Goal: Book appointment/travel/reservation

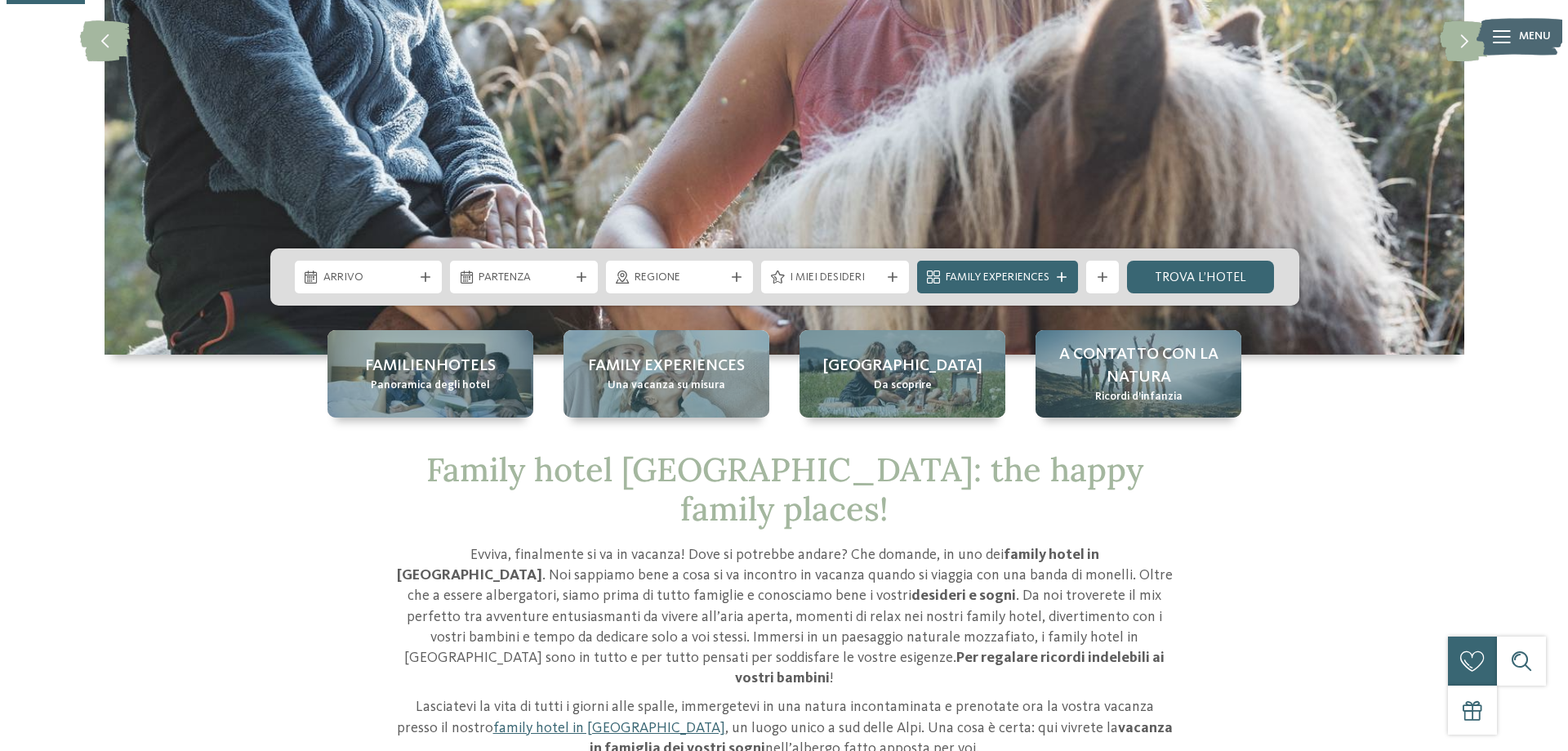
scroll to position [408, 0]
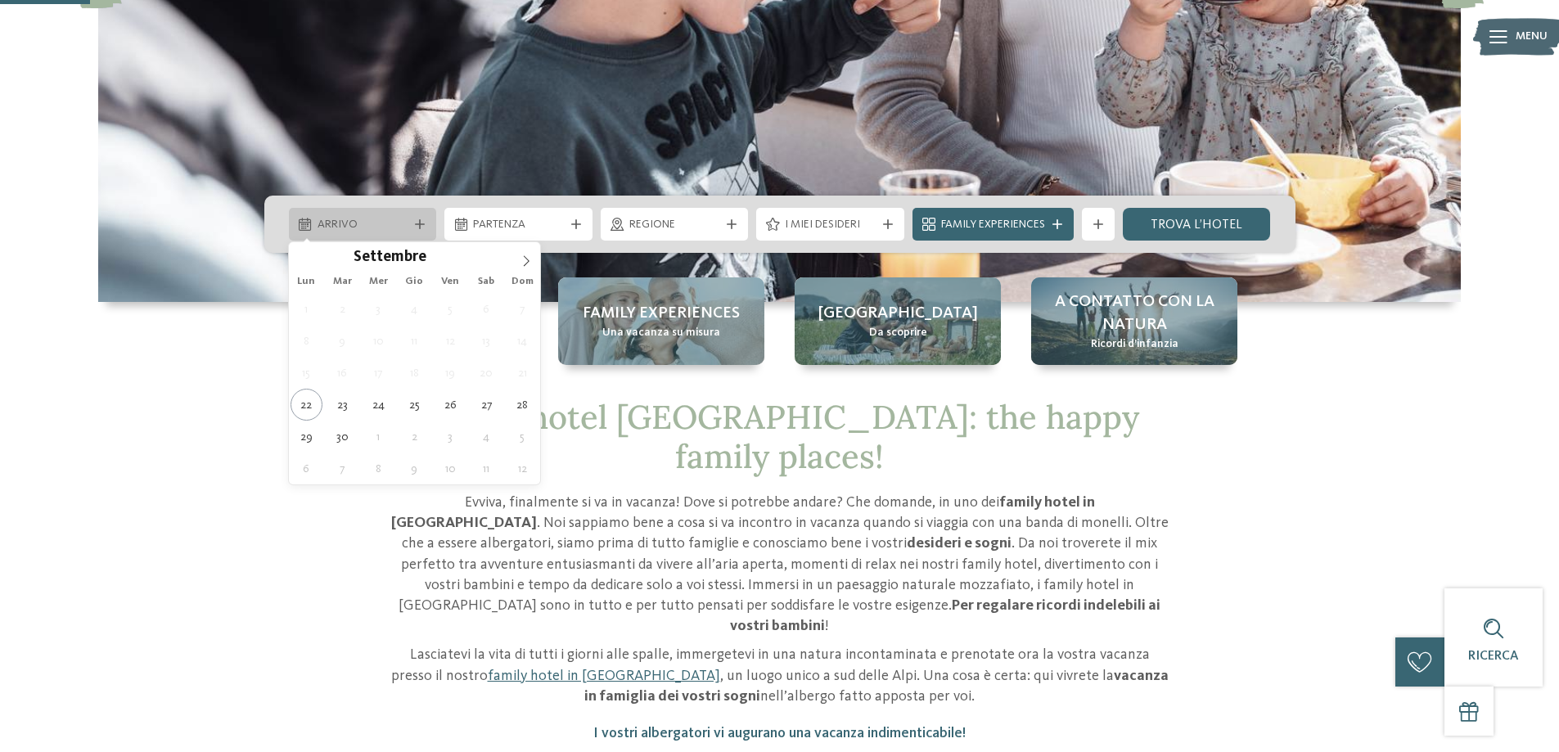
click at [427, 218] on div "Arrivo" at bounding box center [363, 224] width 148 height 33
click at [533, 263] on span at bounding box center [526, 256] width 28 height 28
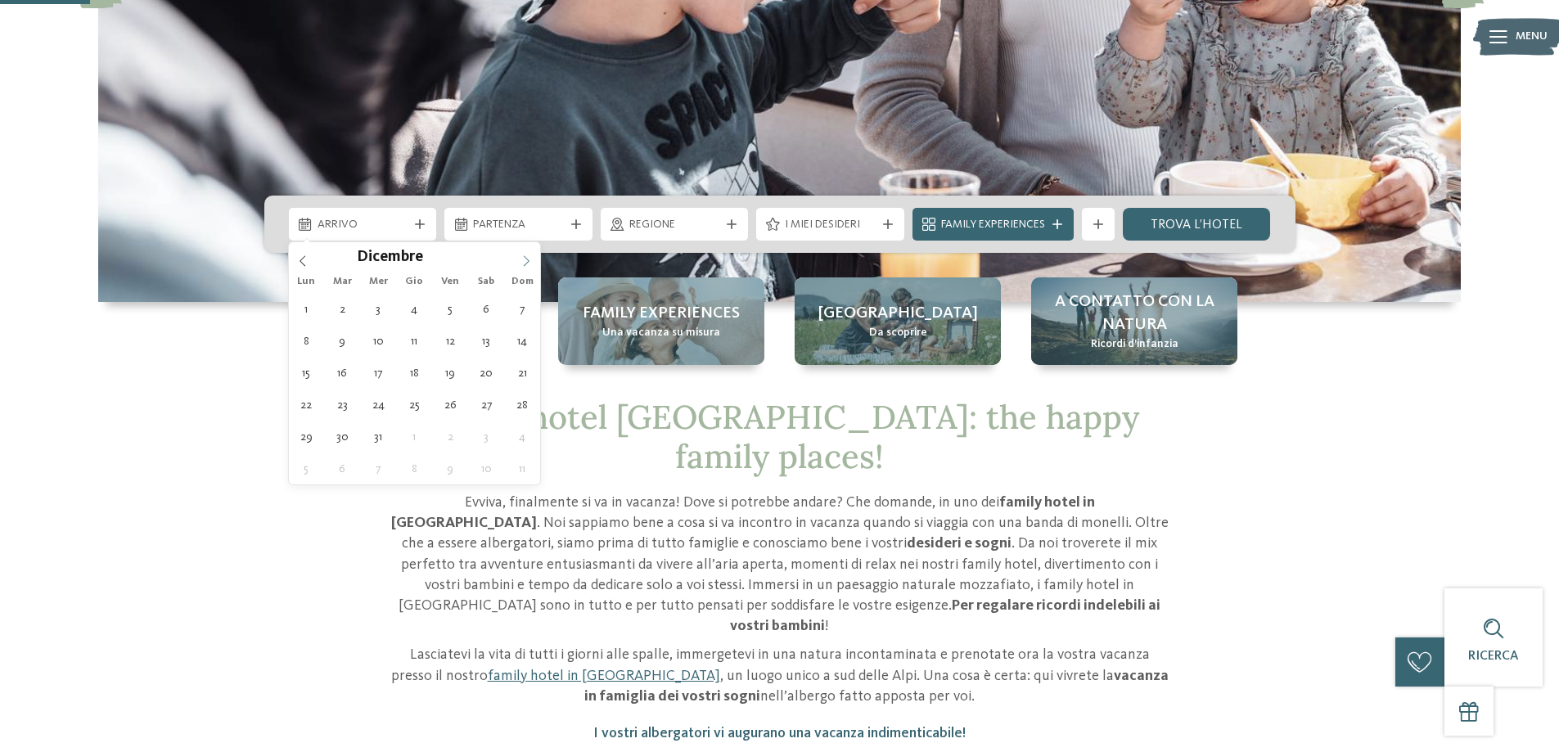
type input "****"
click at [533, 263] on span at bounding box center [526, 256] width 28 height 28
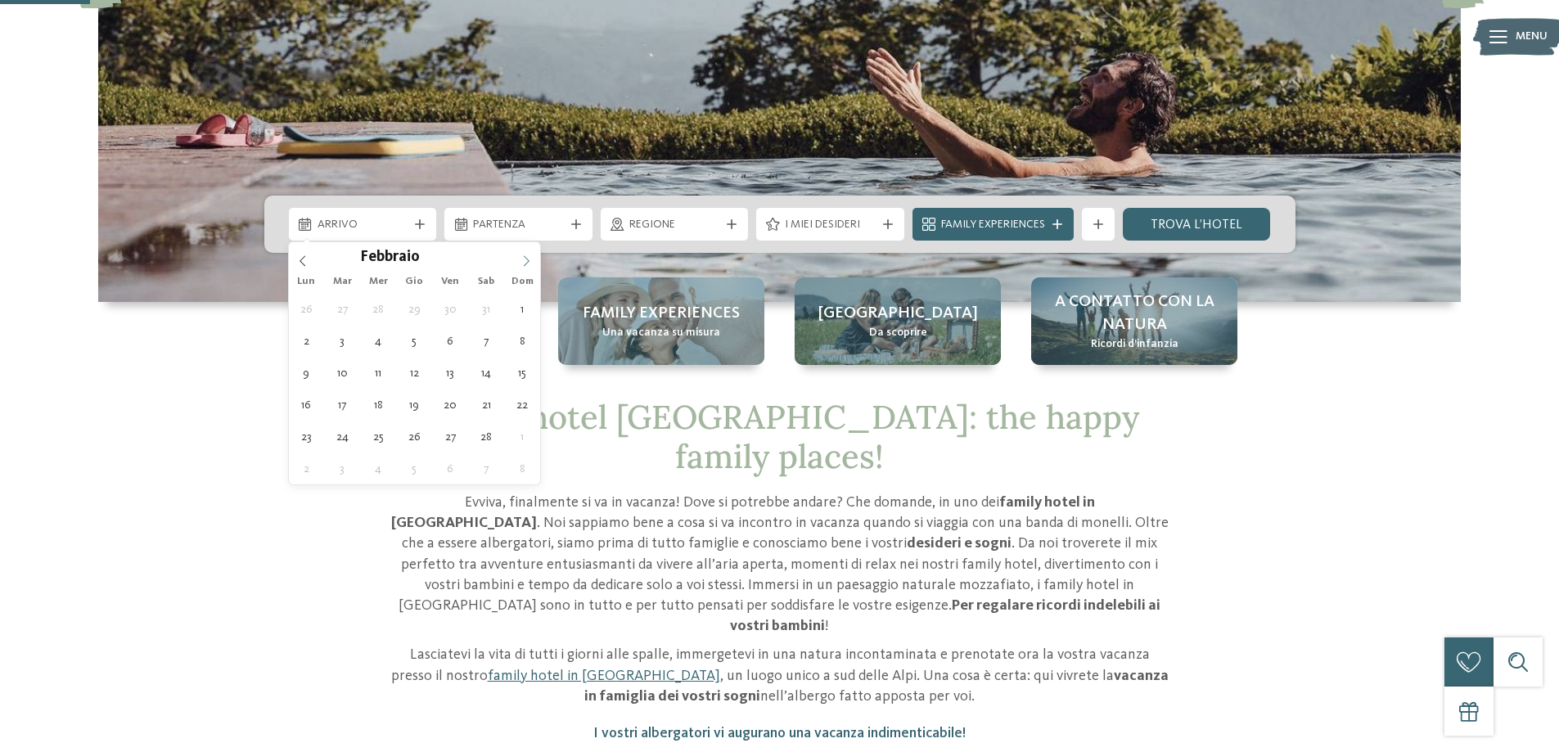
click at [533, 263] on span at bounding box center [526, 256] width 28 height 28
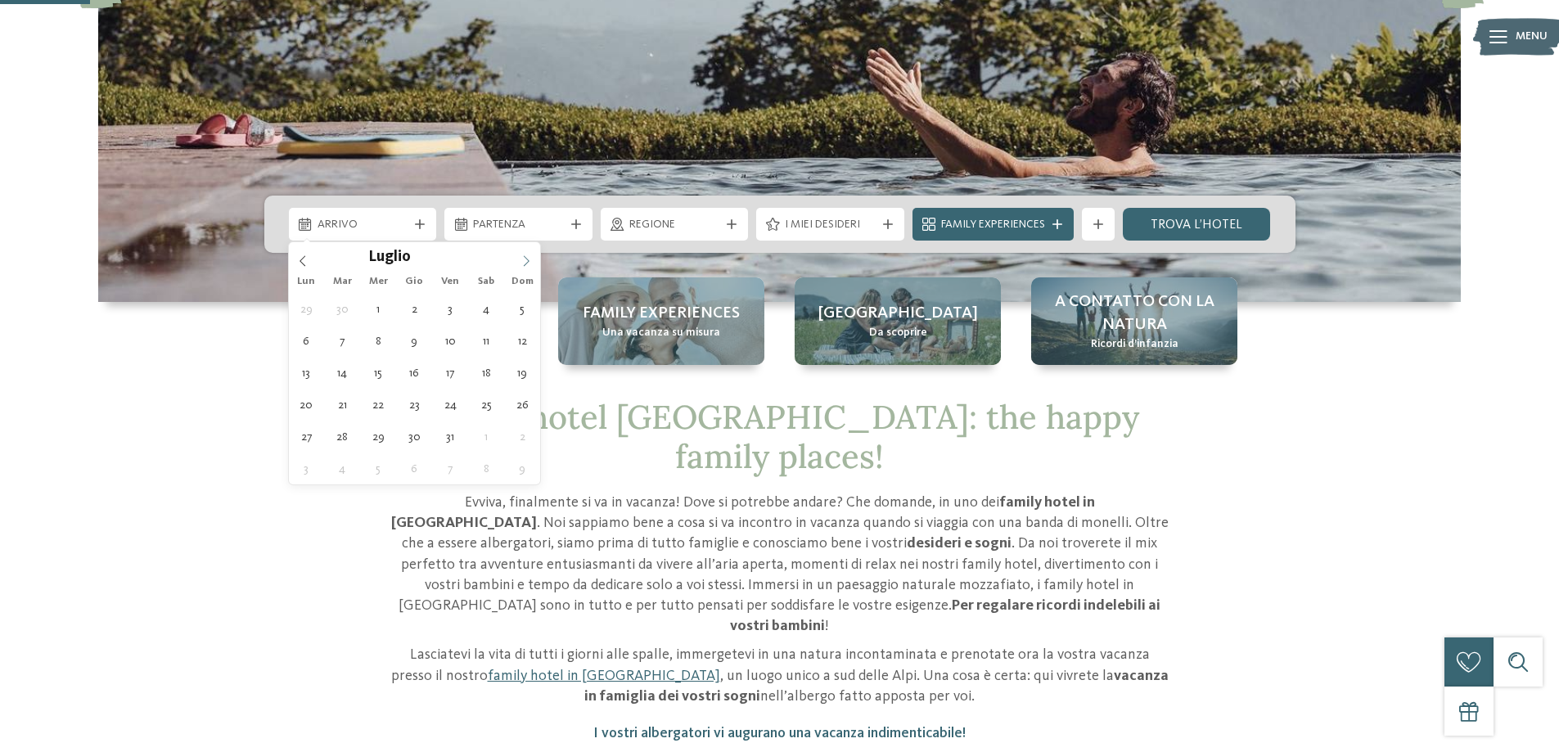
click at [533, 263] on span at bounding box center [526, 256] width 28 height 28
type div "[DATE]"
type input "****"
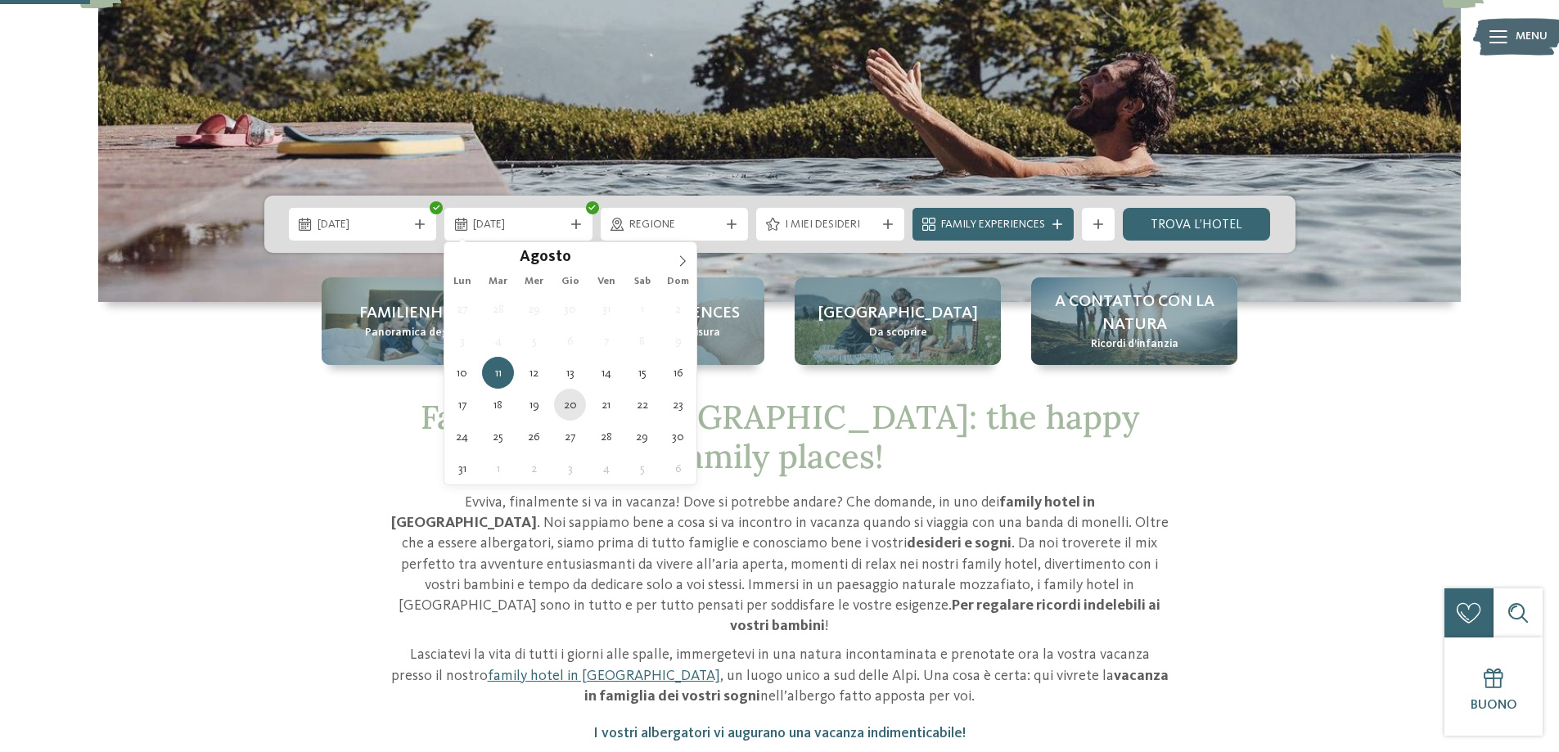
type div "[DATE]"
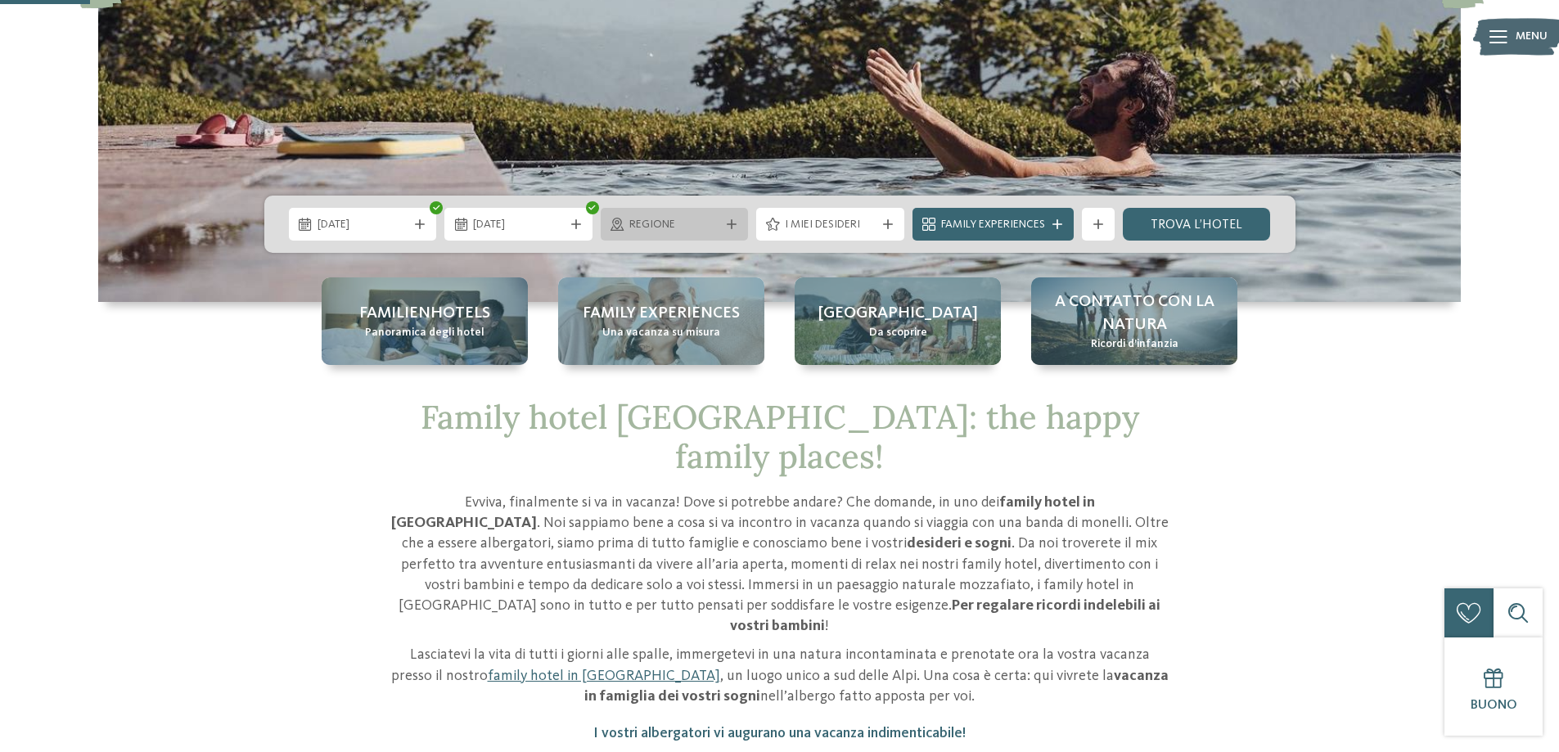
click at [728, 217] on div "Regione" at bounding box center [675, 224] width 148 height 33
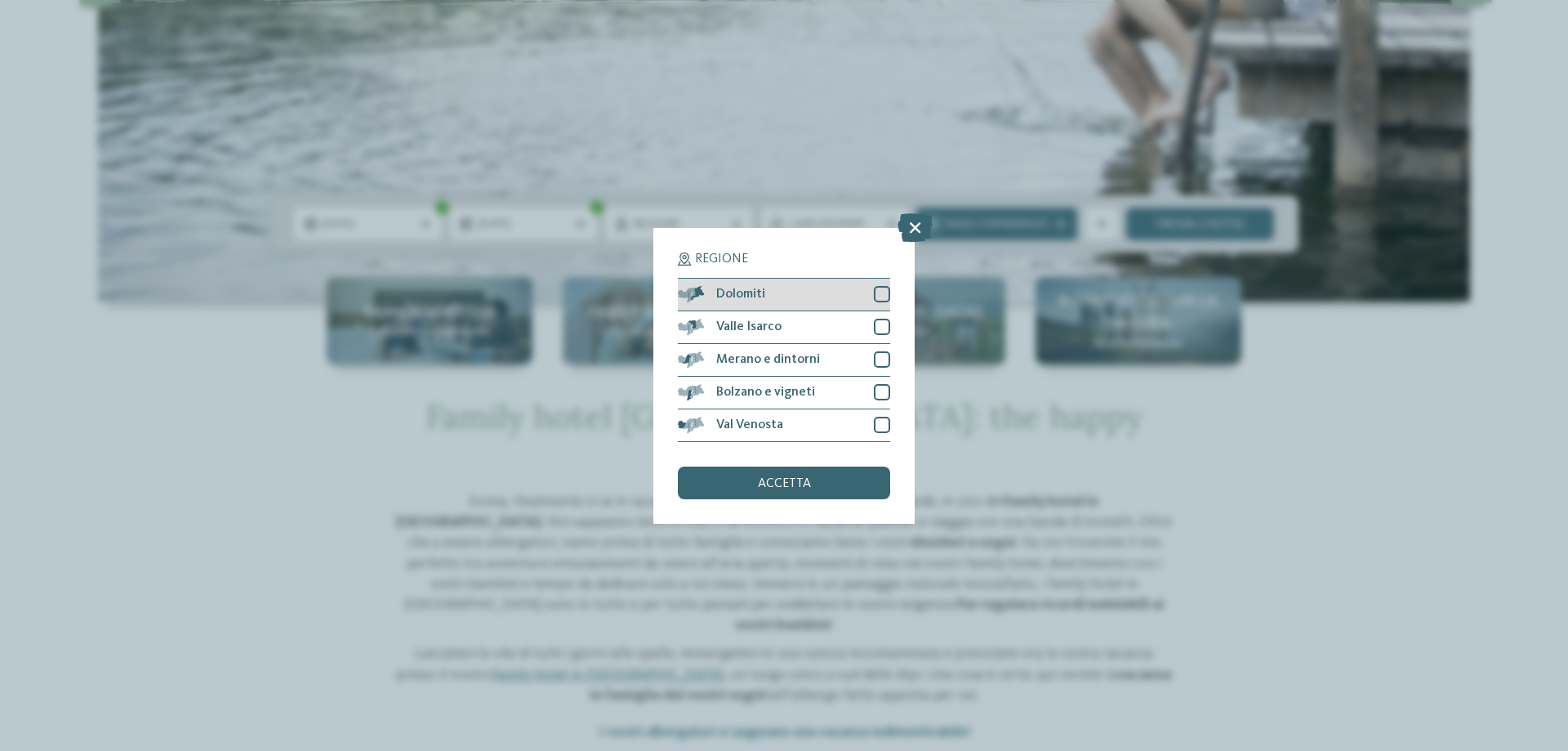
click at [882, 292] on div at bounding box center [881, 294] width 16 height 16
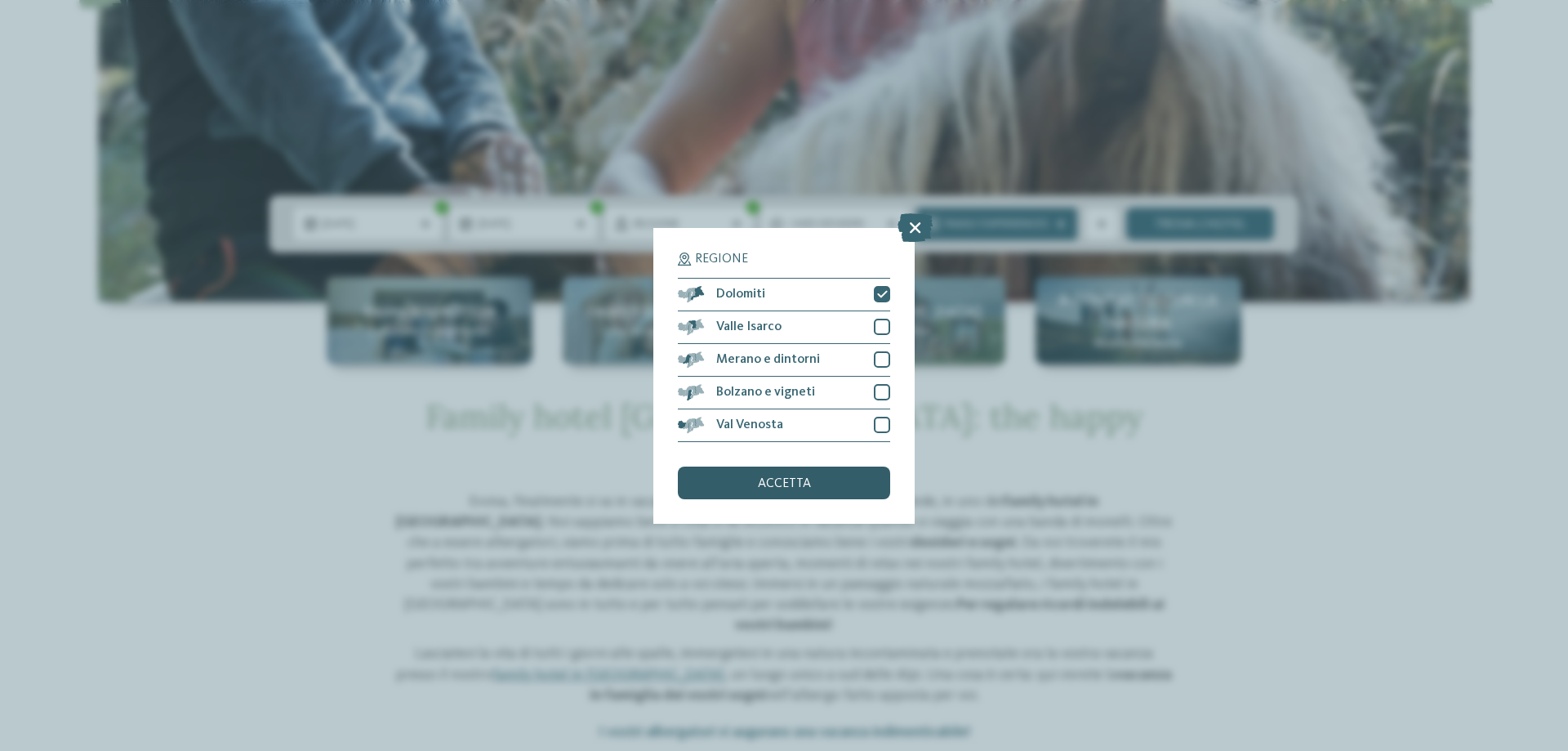
click at [777, 477] on span "accetta" at bounding box center [784, 483] width 53 height 13
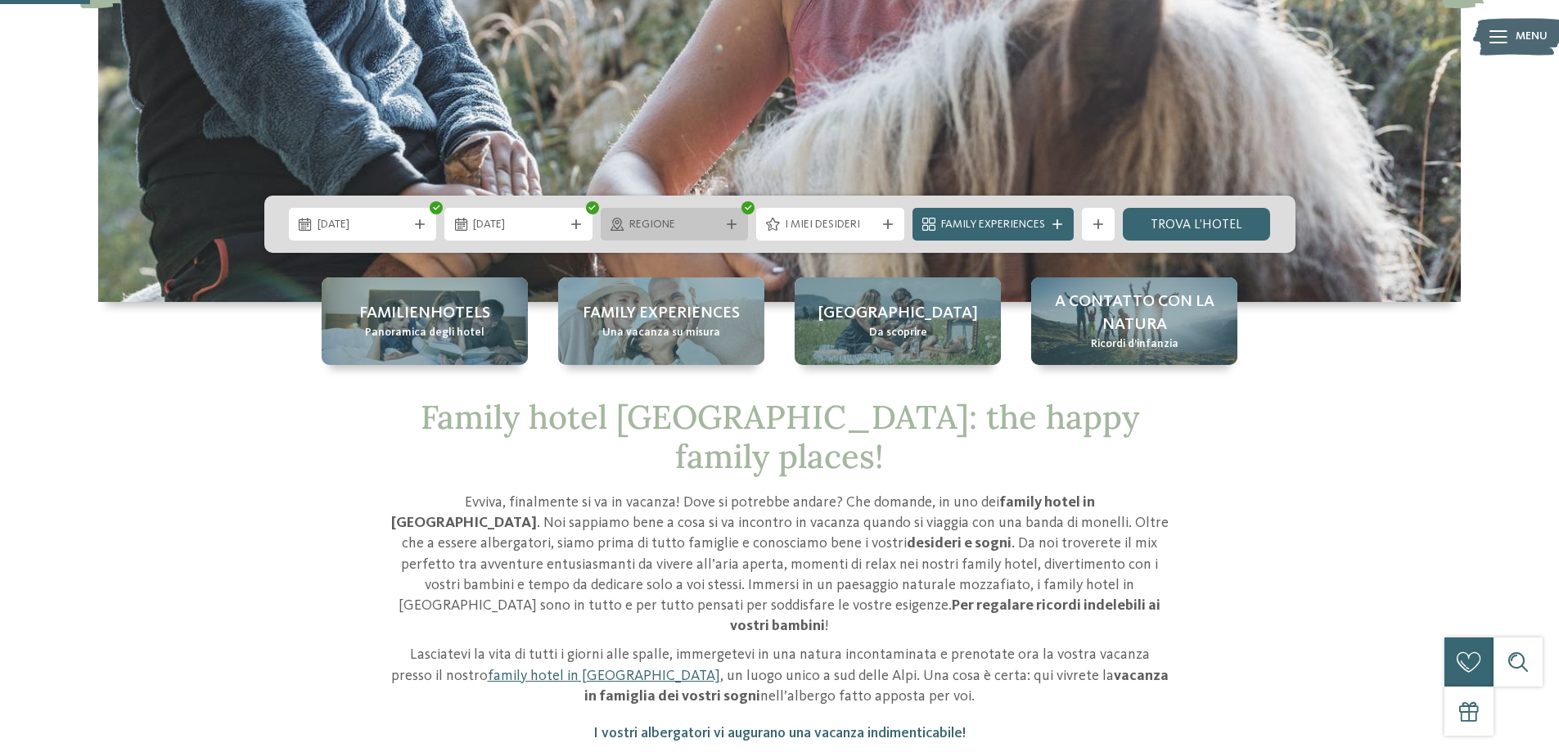
click at [734, 221] on icon at bounding box center [732, 224] width 10 height 10
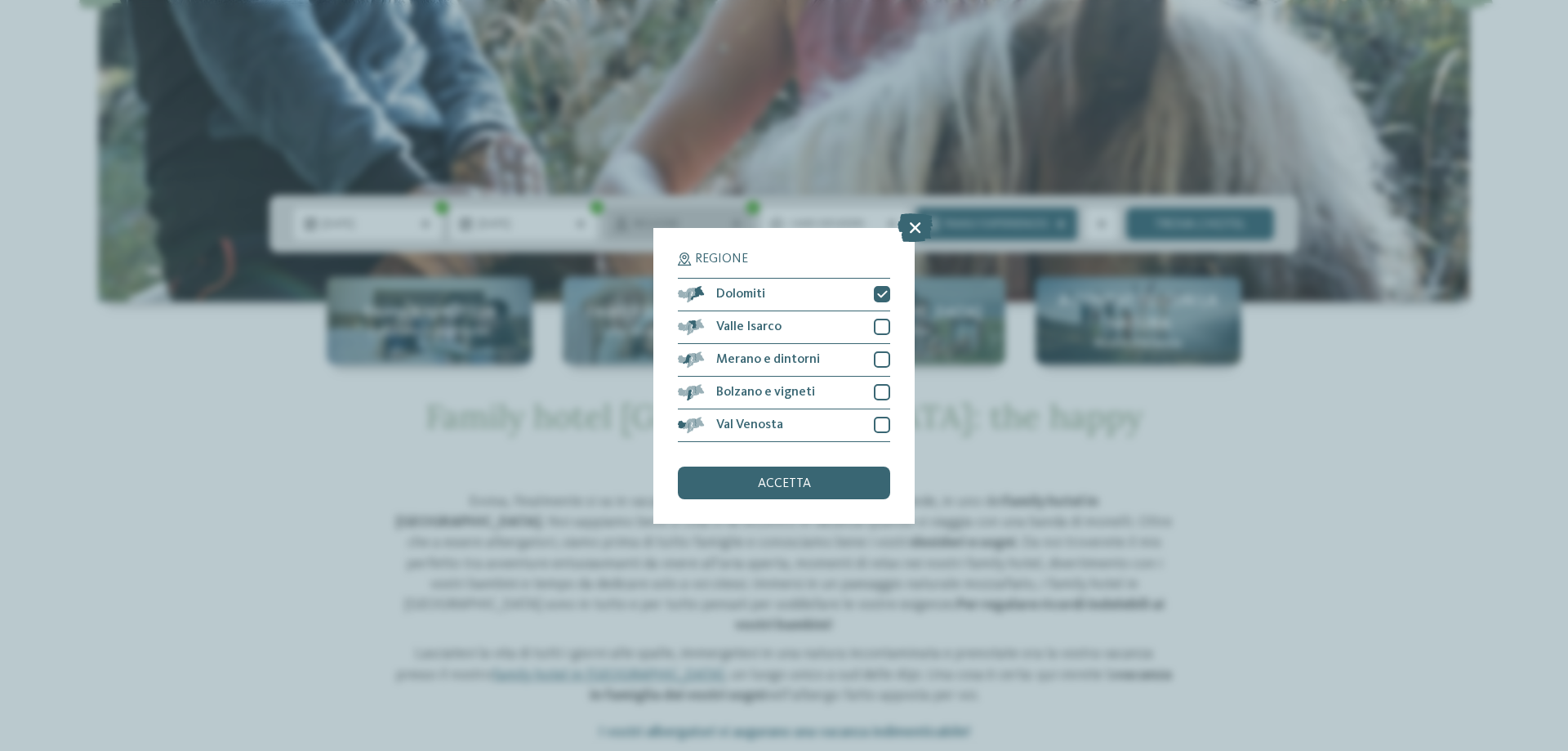
click at [733, 221] on div "Regione Dolomiti" at bounding box center [784, 376] width 1568 height 751
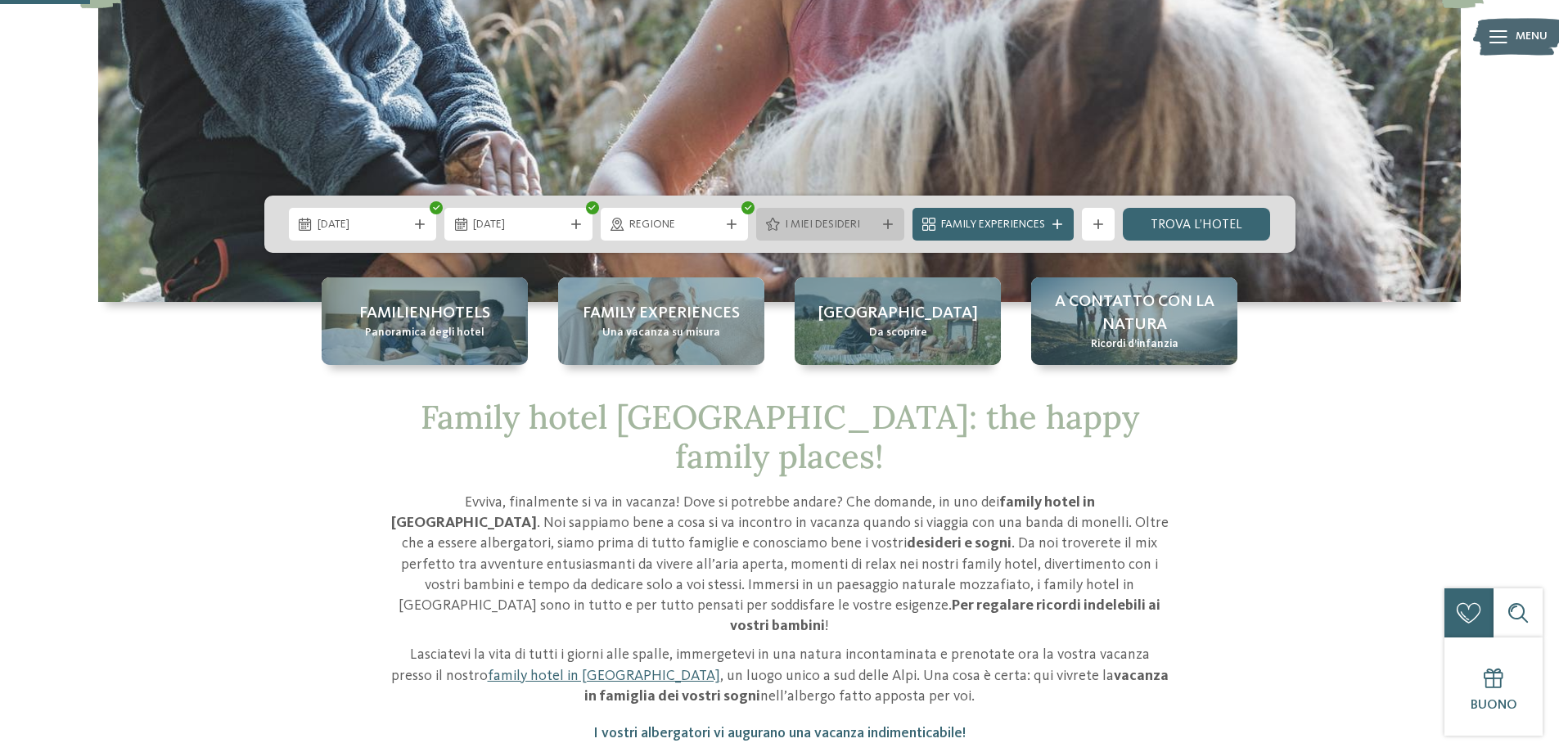
click at [887, 222] on icon at bounding box center [888, 224] width 10 height 10
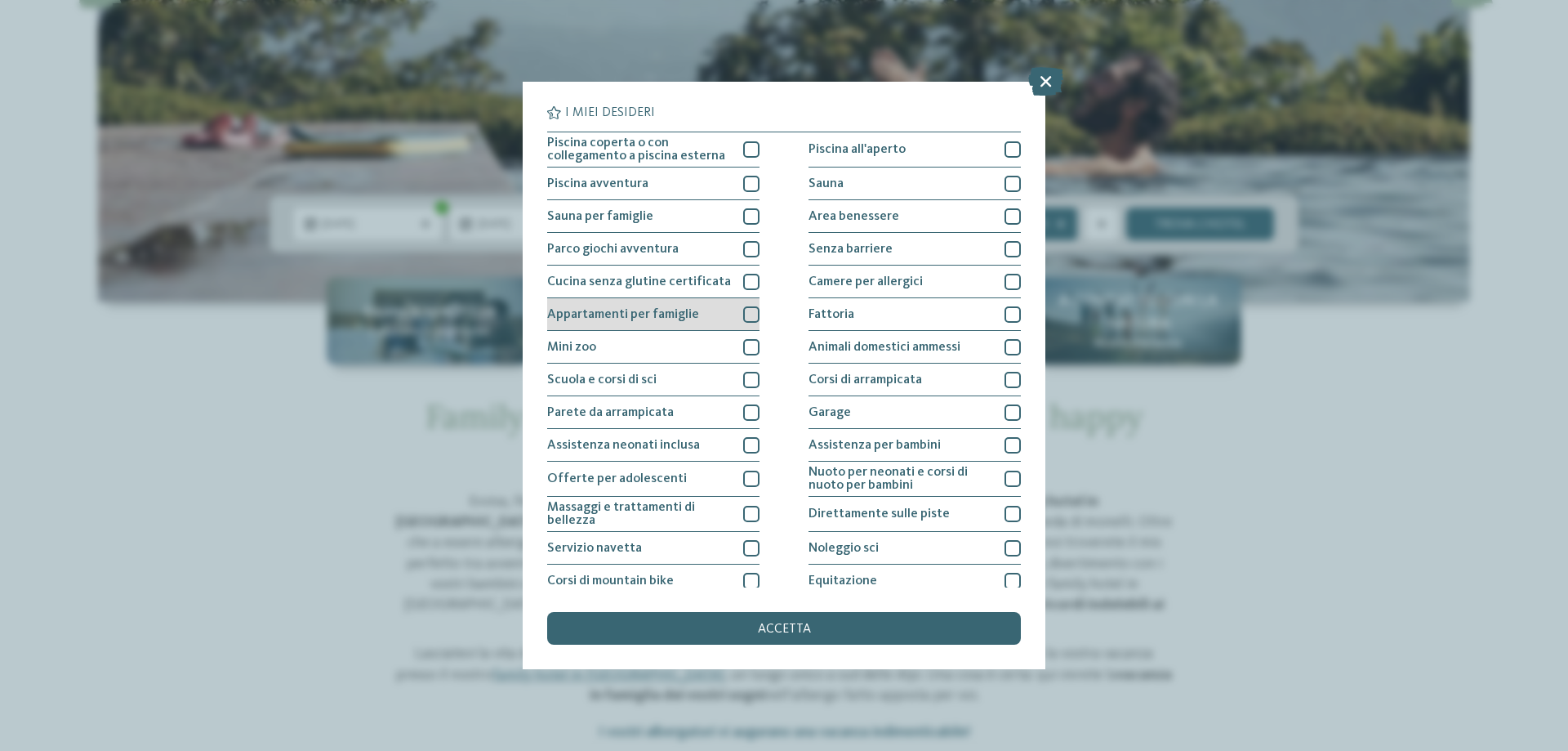
scroll to position [82, 0]
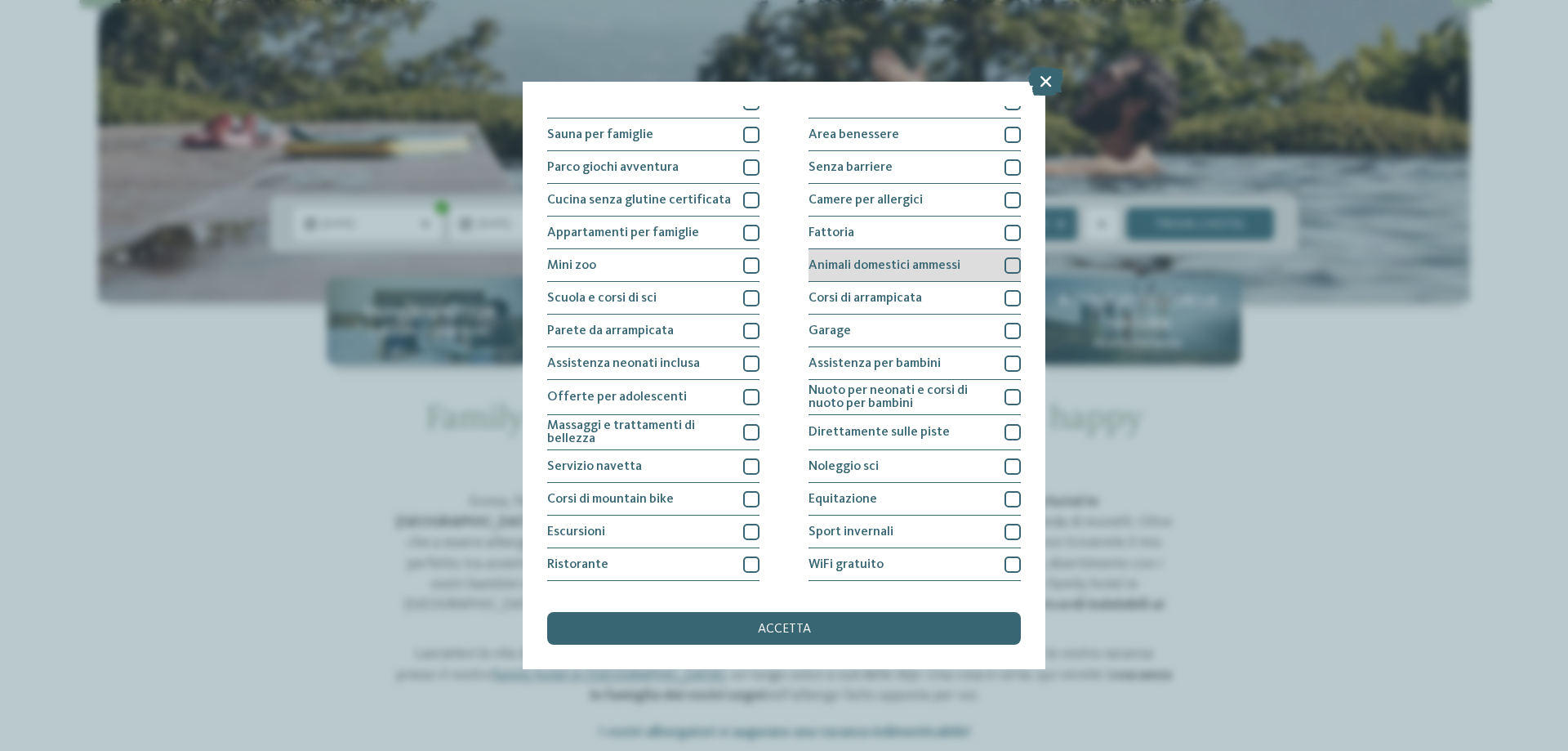
click at [1004, 261] on div at bounding box center [1012, 266] width 16 height 16
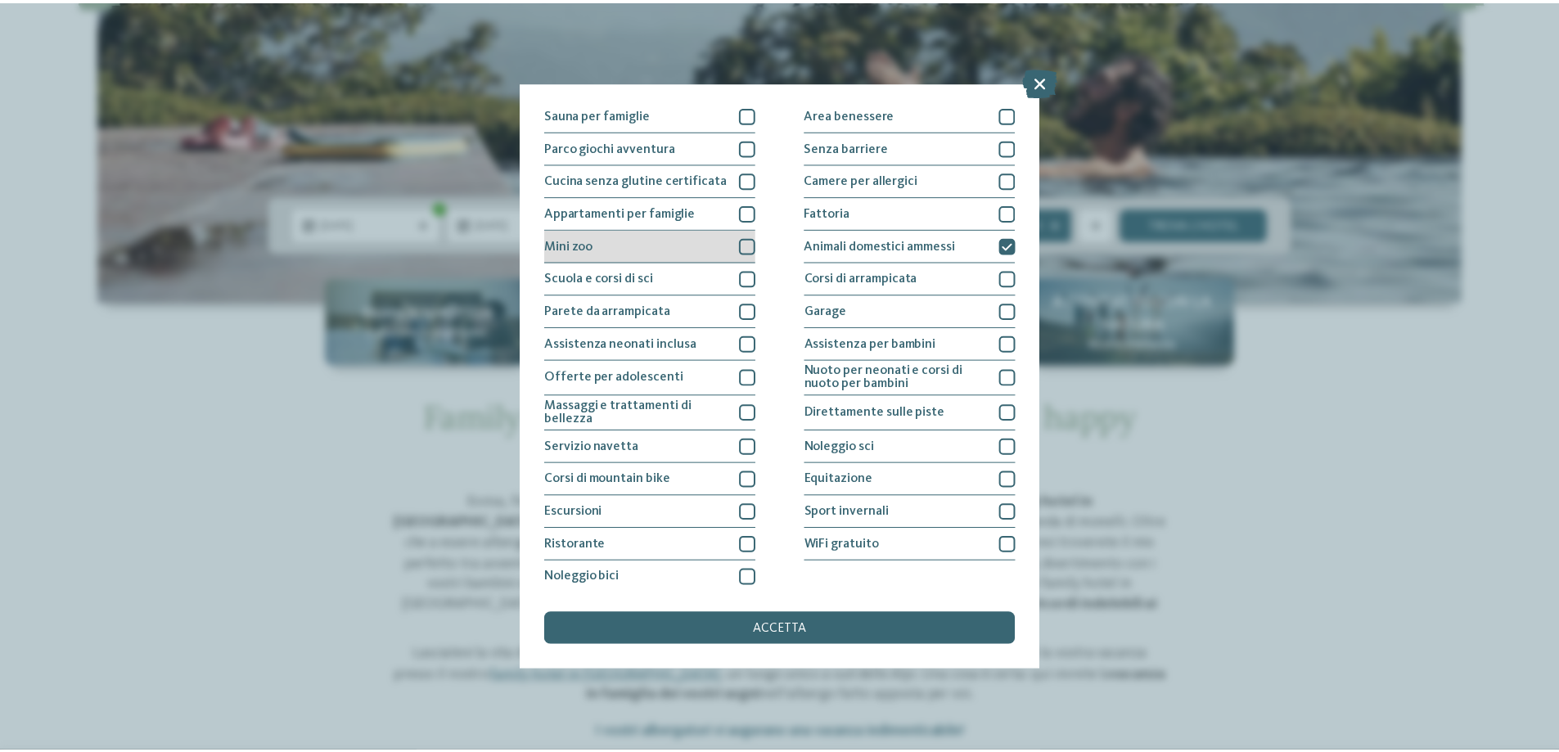
scroll to position [108, 0]
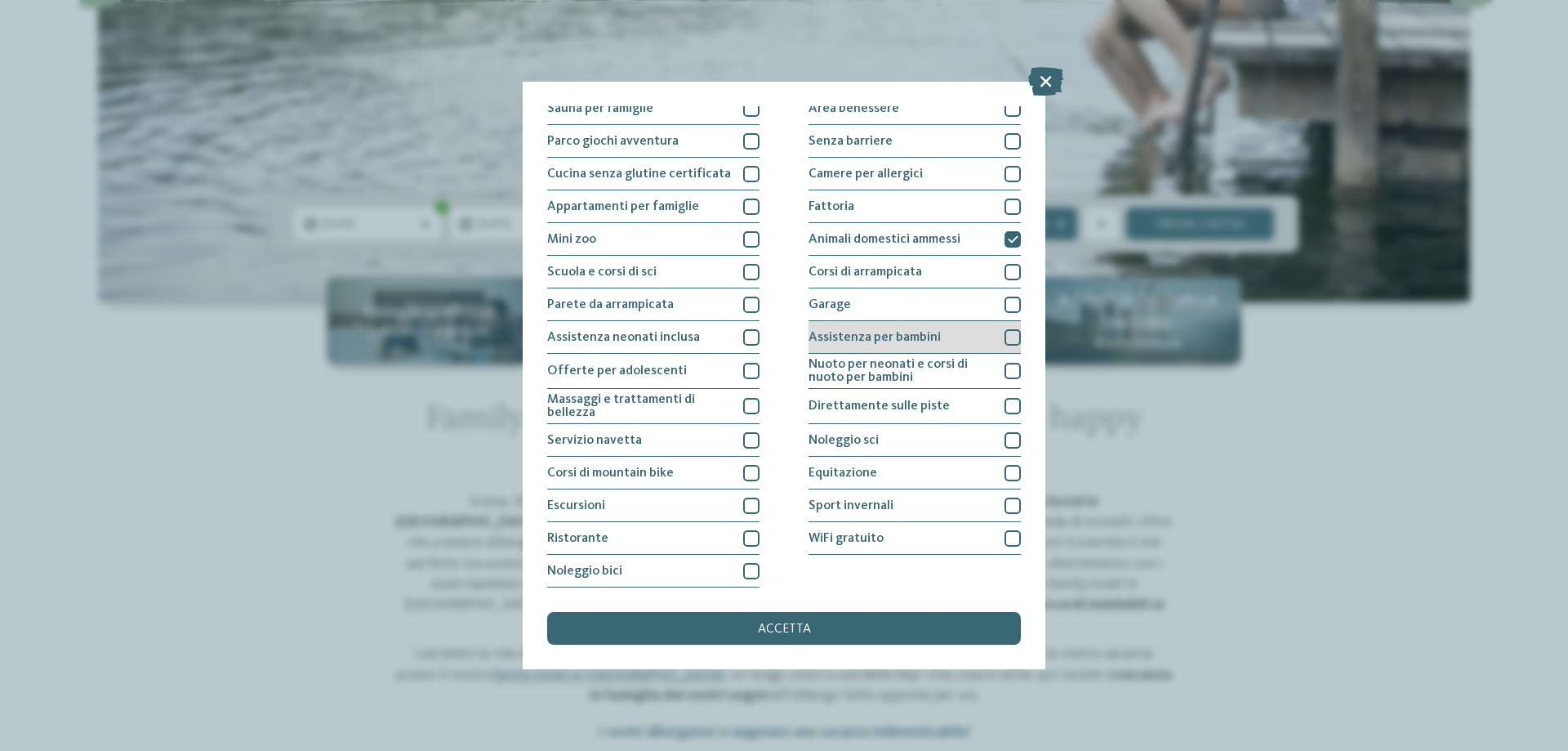
click at [1008, 335] on div at bounding box center [1012, 338] width 16 height 16
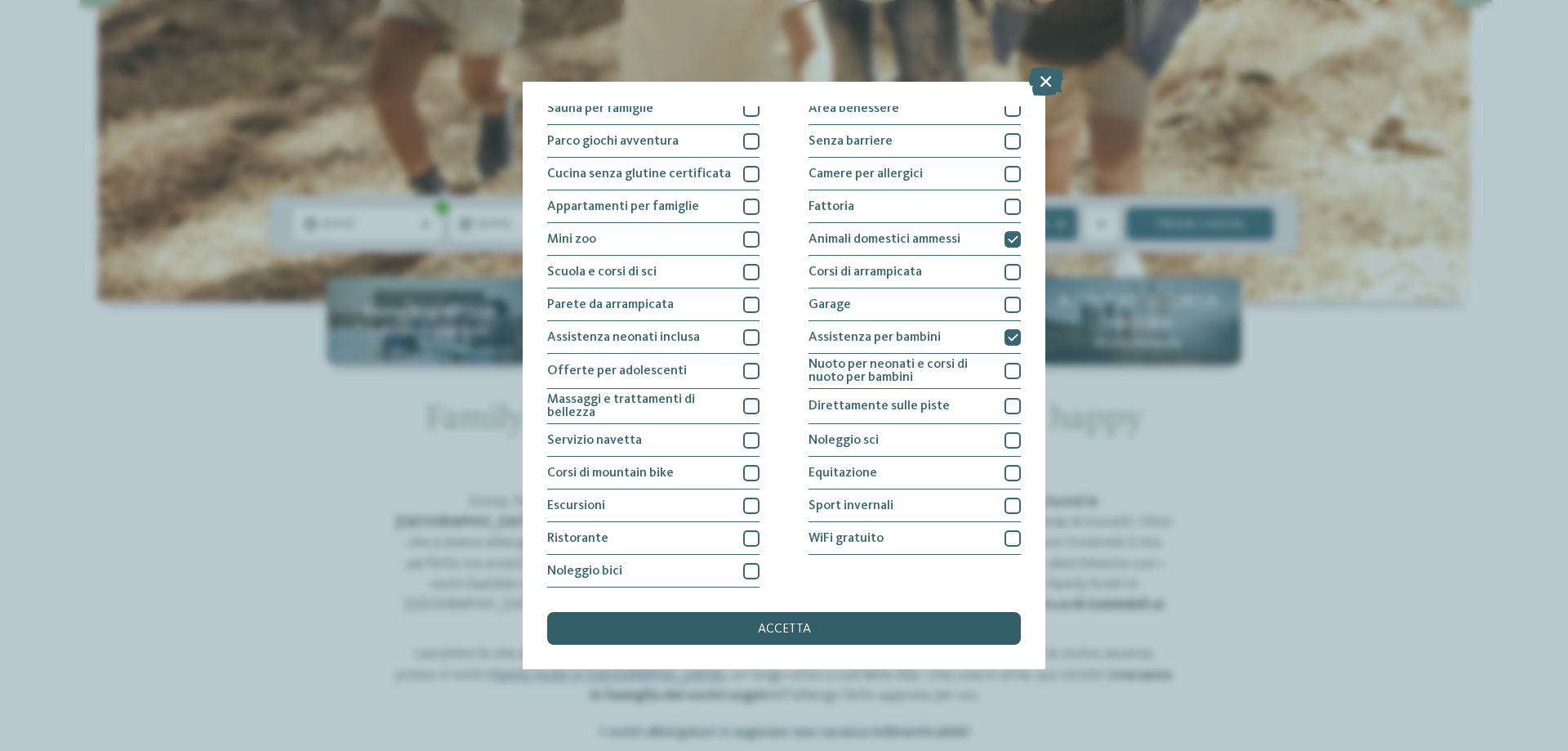
click at [815, 623] on div "accetta" at bounding box center [784, 628] width 474 height 33
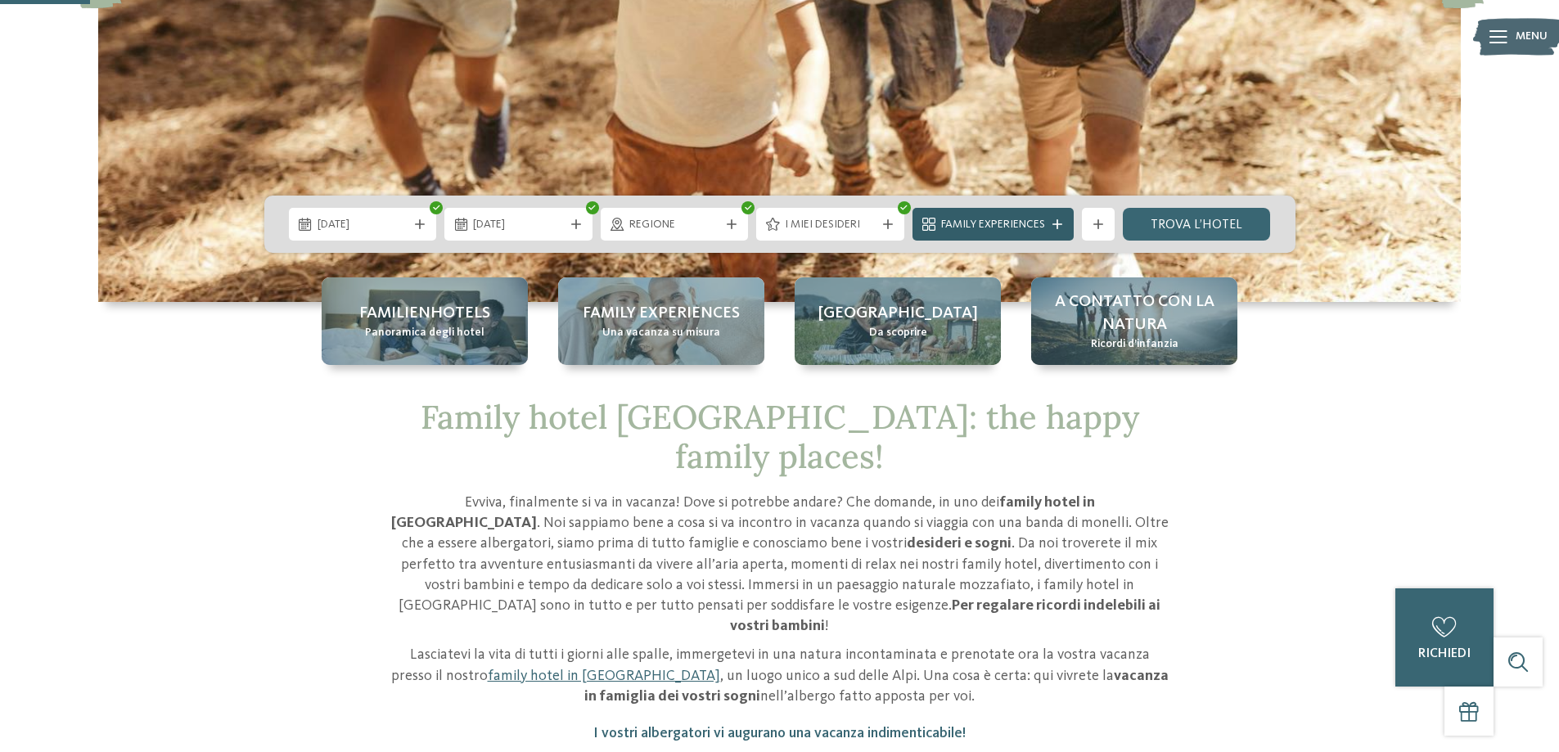
click at [1060, 226] on icon at bounding box center [1057, 224] width 10 height 10
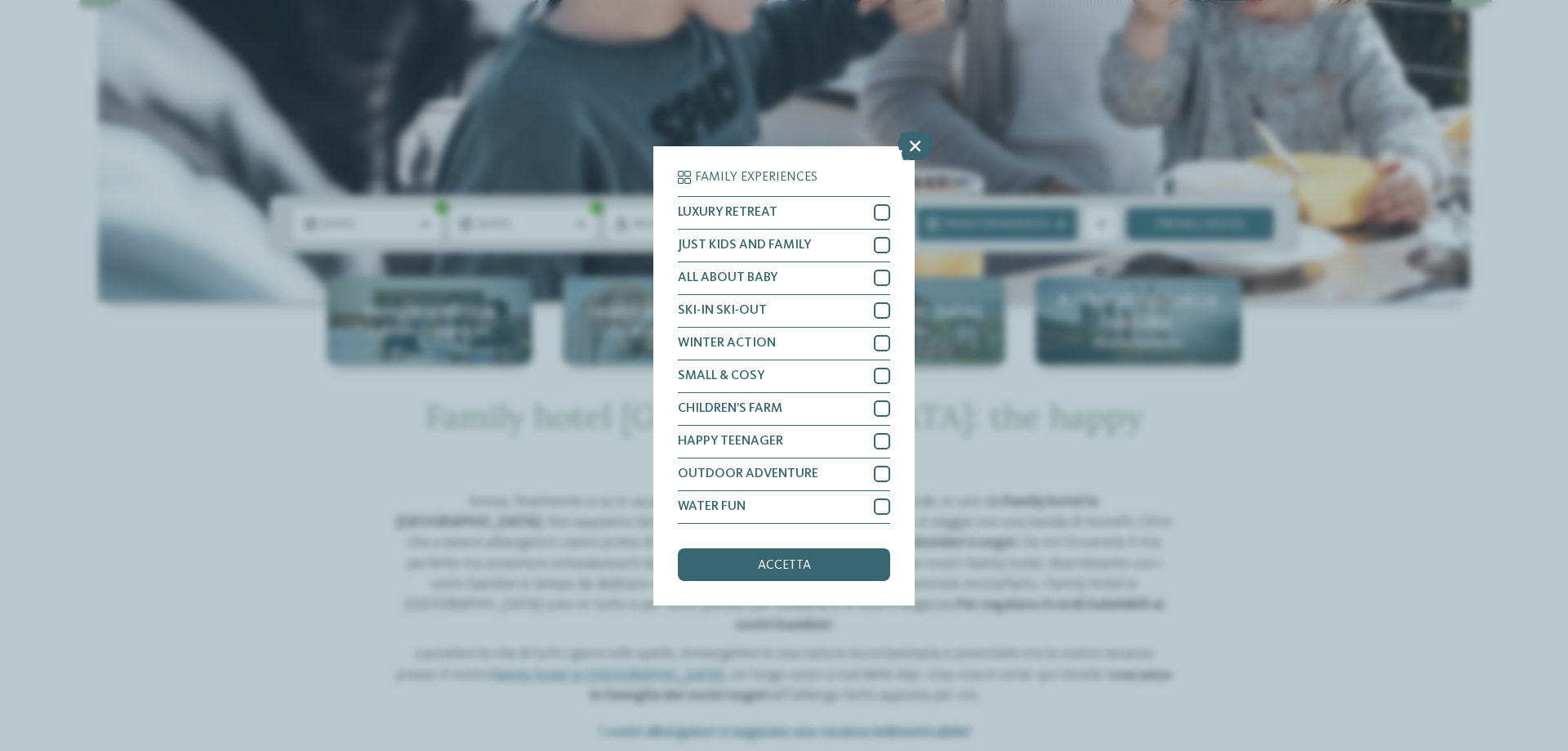
click at [1051, 415] on div "Family Experiences LUXURY RETREAT JUST KIDS AND FAMILY" at bounding box center [784, 376] width 1568 height 751
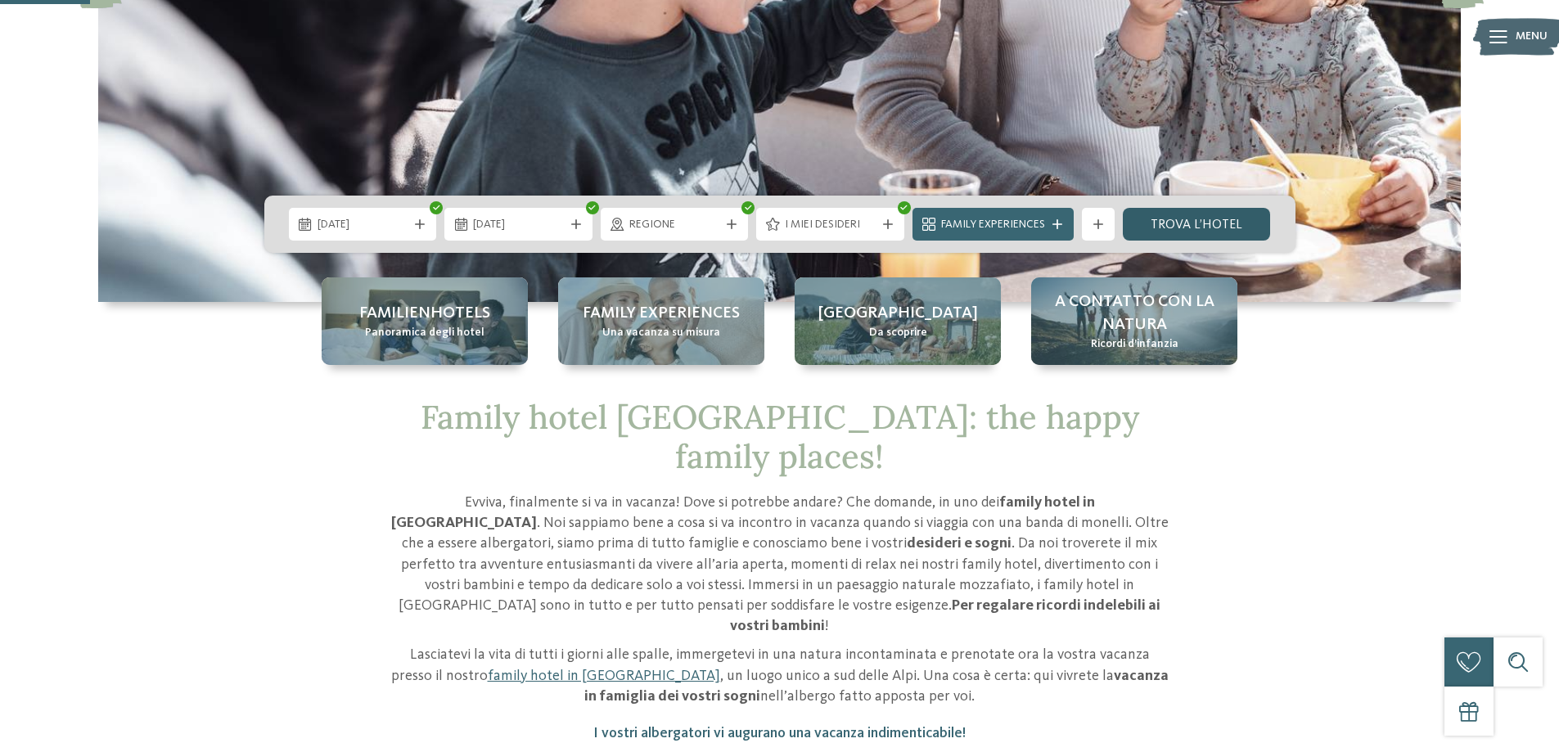
click at [1244, 221] on link "trova l’hotel" at bounding box center [1197, 224] width 148 height 33
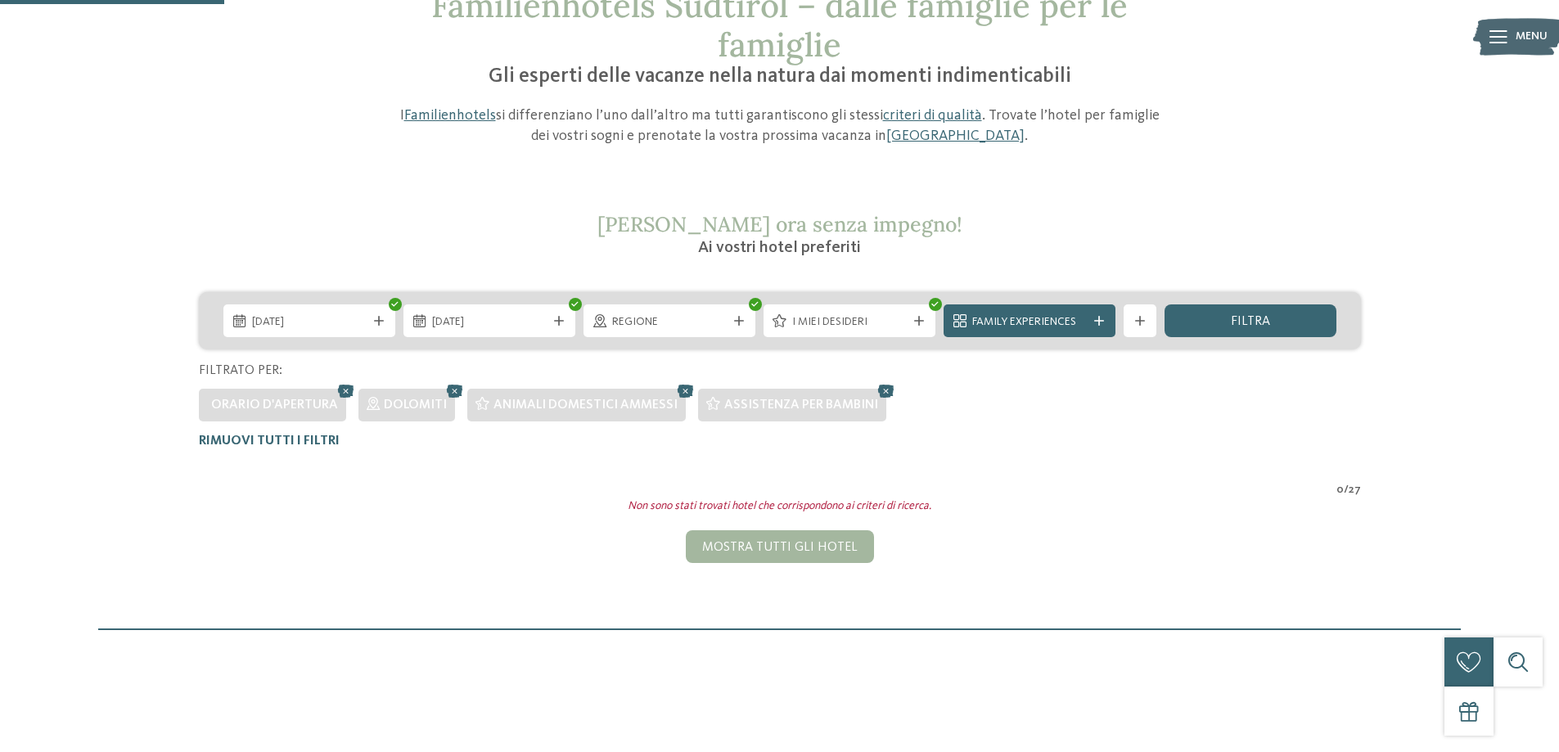
scroll to position [128, 0]
